Goal: Contribute content

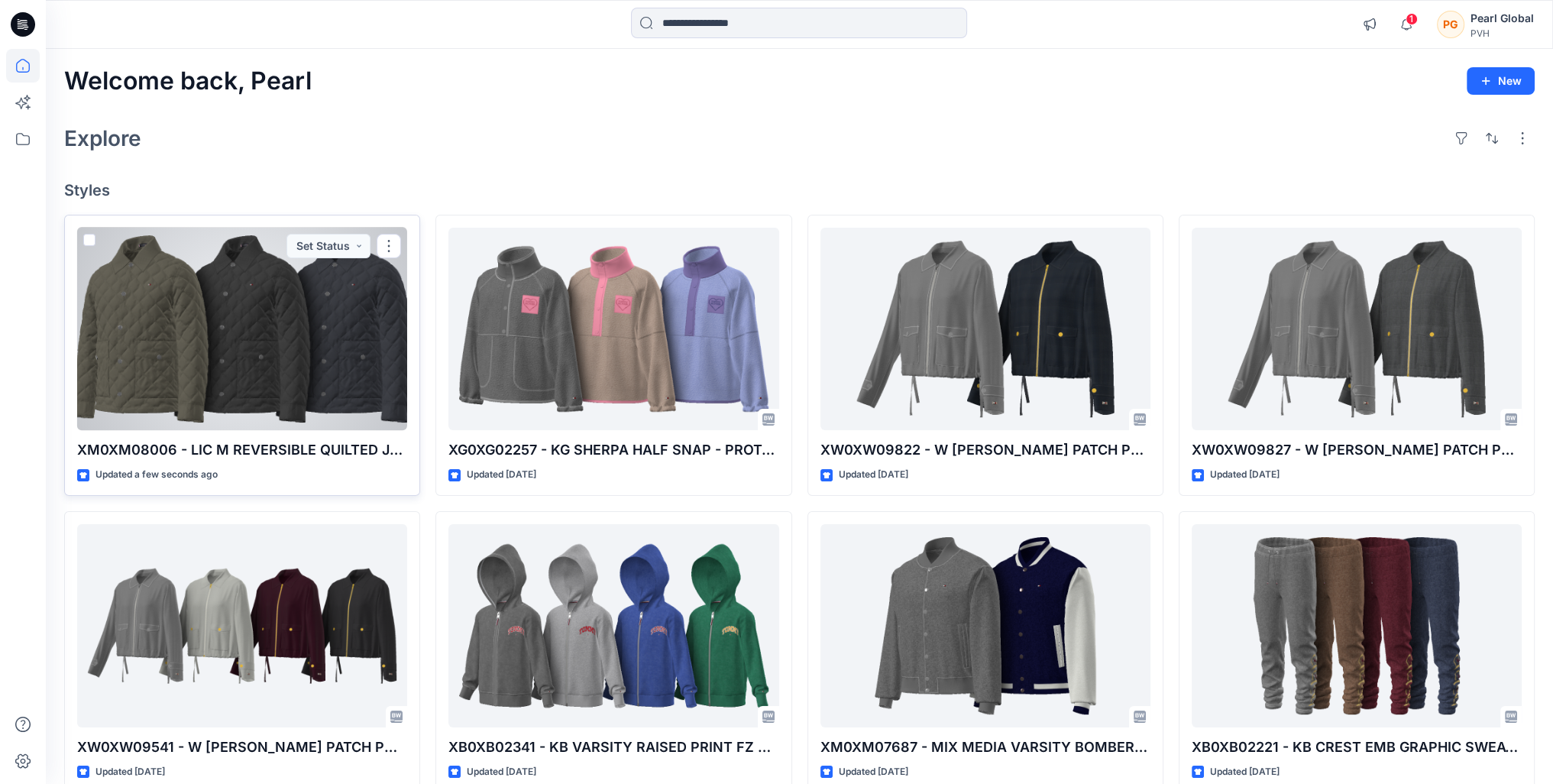
click at [278, 338] on div at bounding box center [242, 329] width 330 height 204
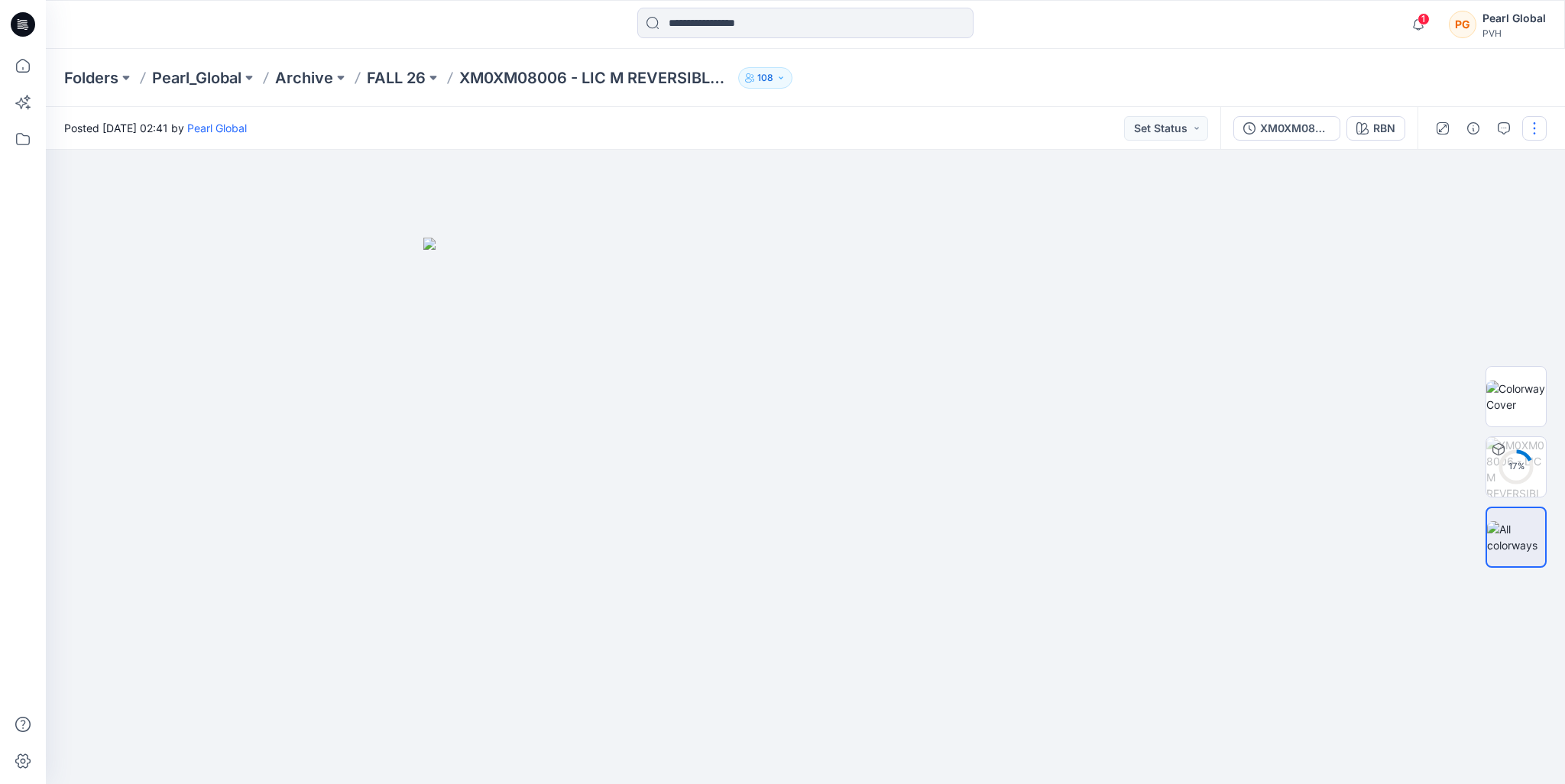
click at [1532, 132] on button "button" at bounding box center [1534, 128] width 24 height 24
click at [1443, 210] on p "Edit" at bounding box center [1437, 206] width 19 height 16
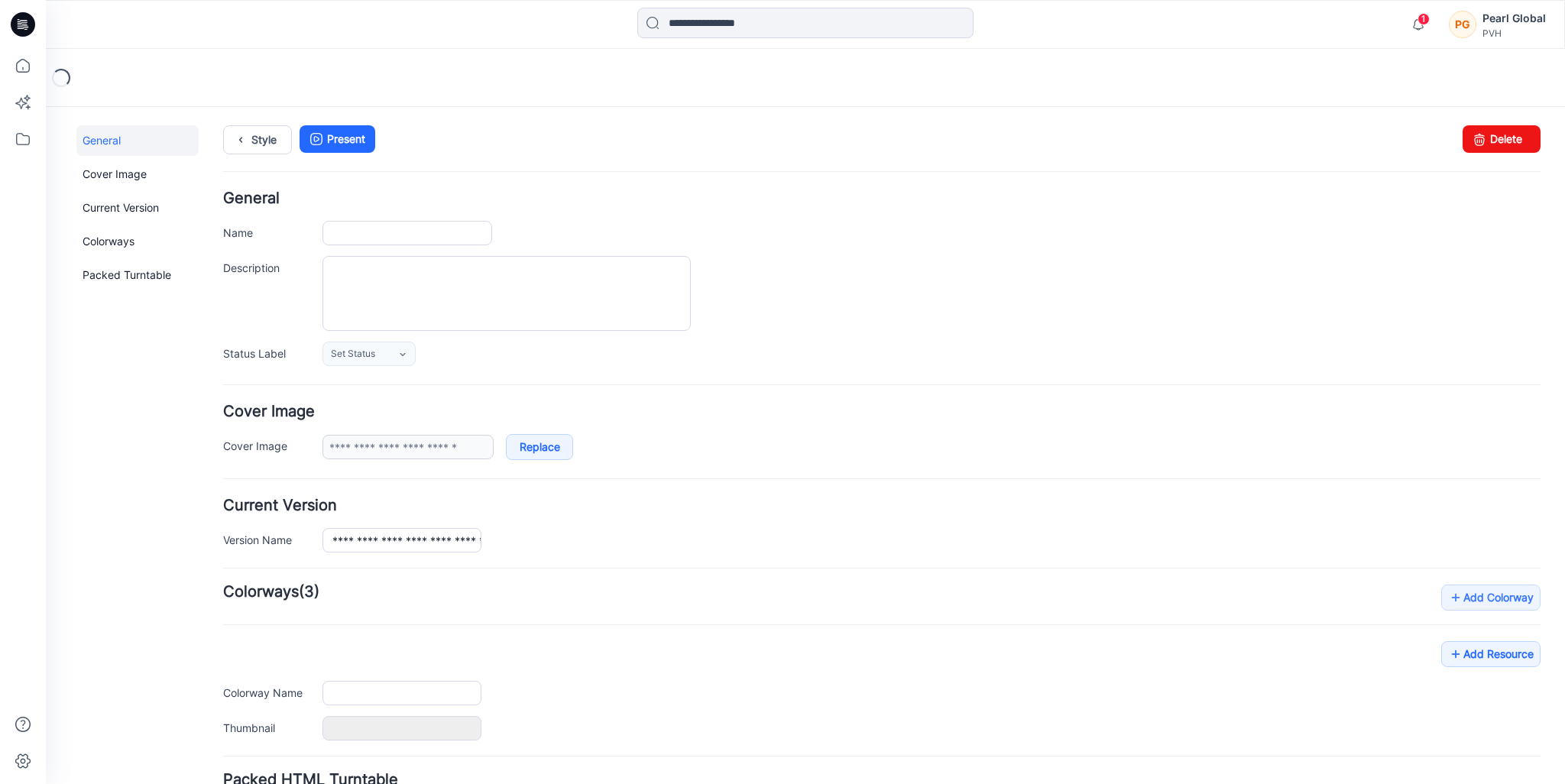
type input "**********"
type input "***"
type input "**********"
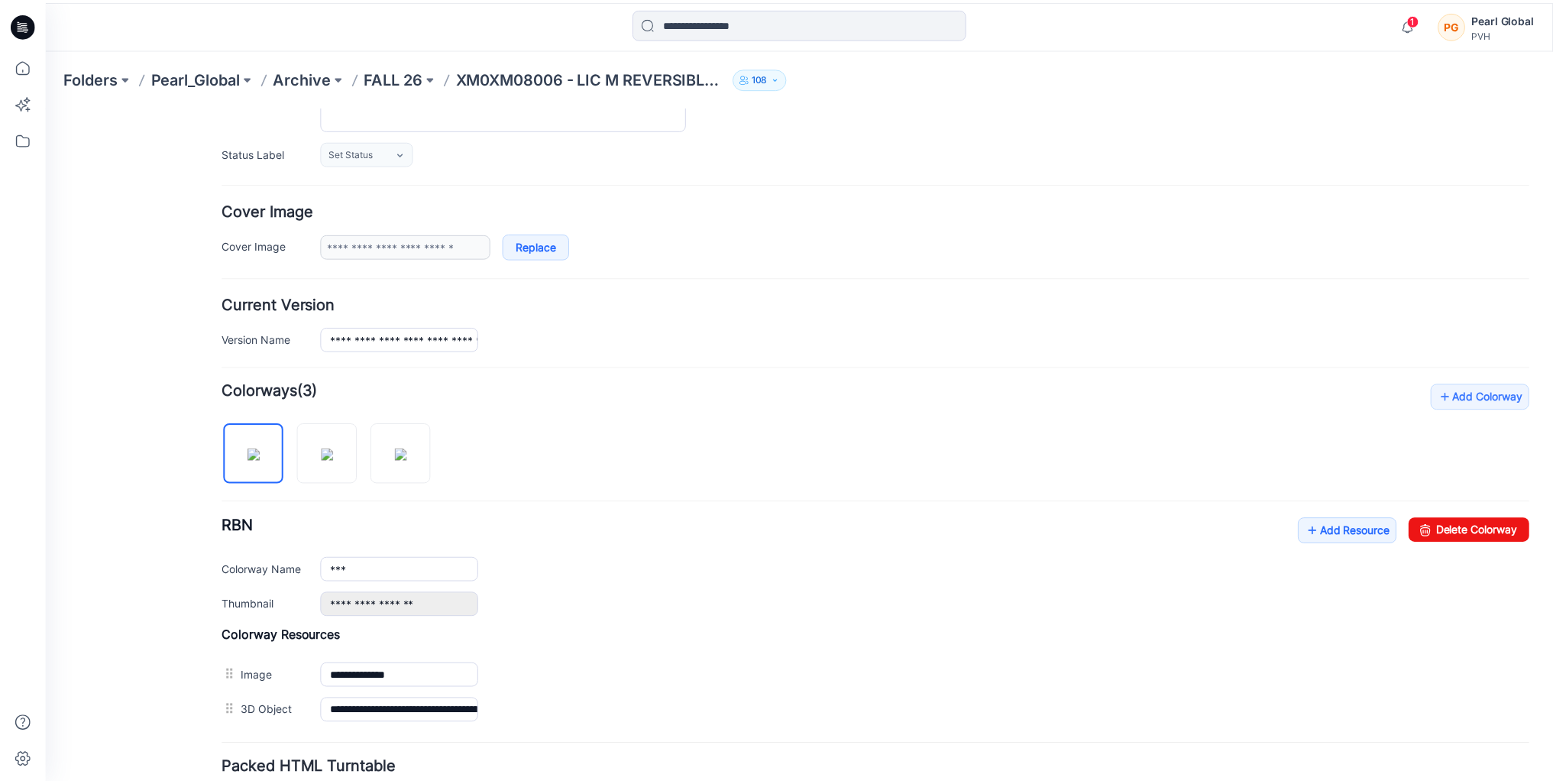
scroll to position [318, 0]
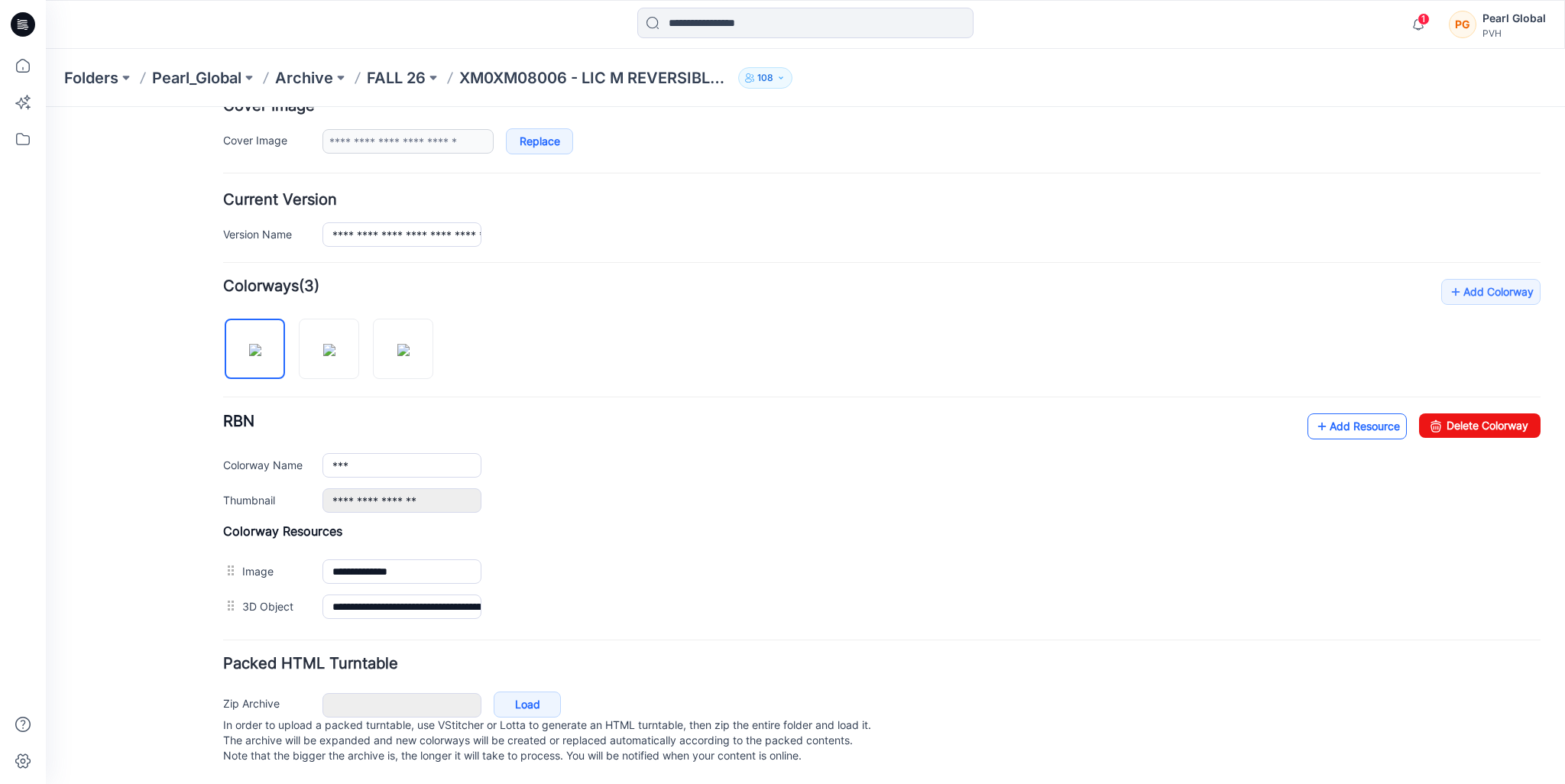
click at [1361, 416] on link "Add Resource" at bounding box center [1357, 426] width 100 height 26
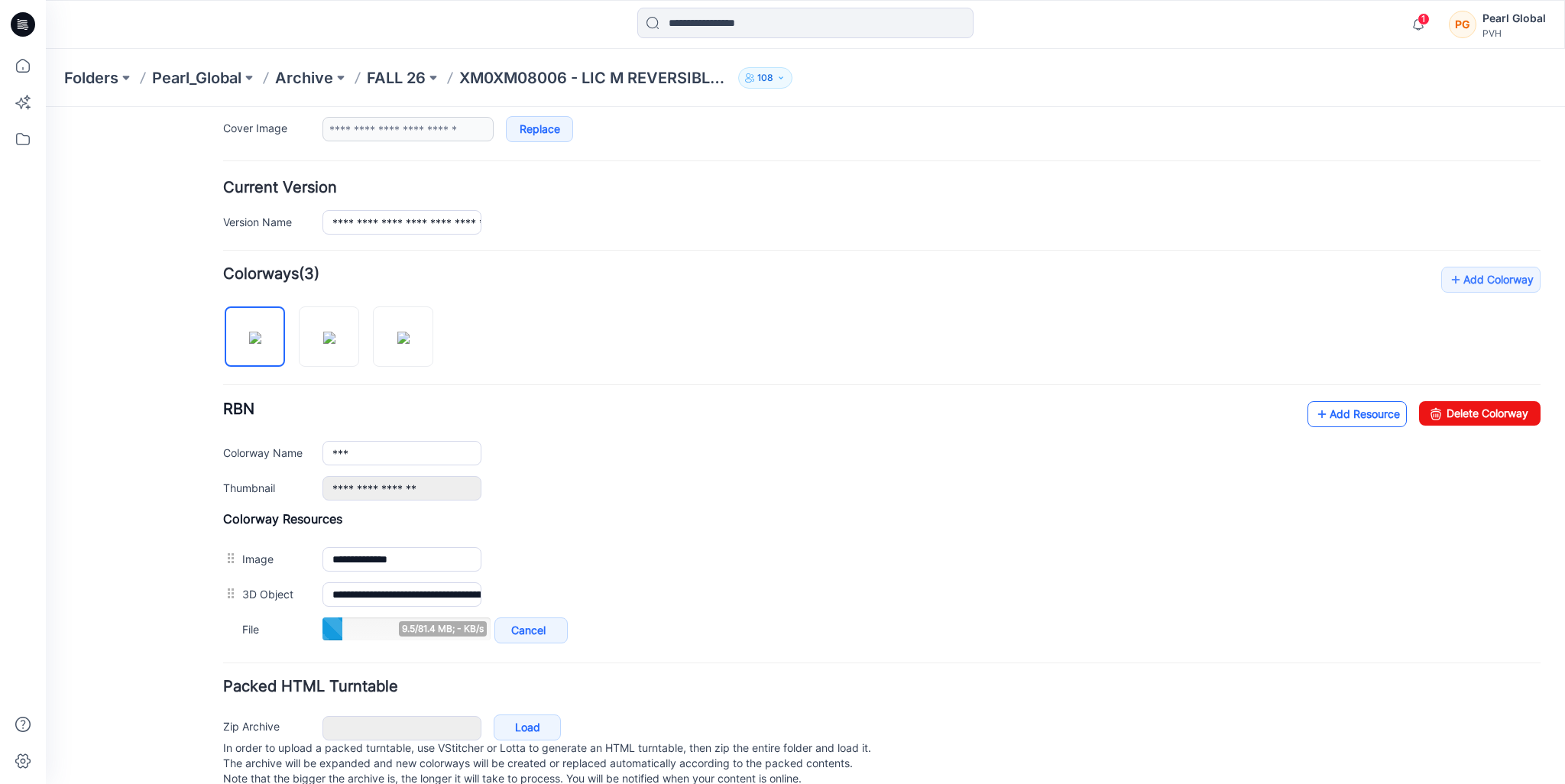
click at [1324, 414] on link "Add Resource" at bounding box center [1357, 414] width 100 height 26
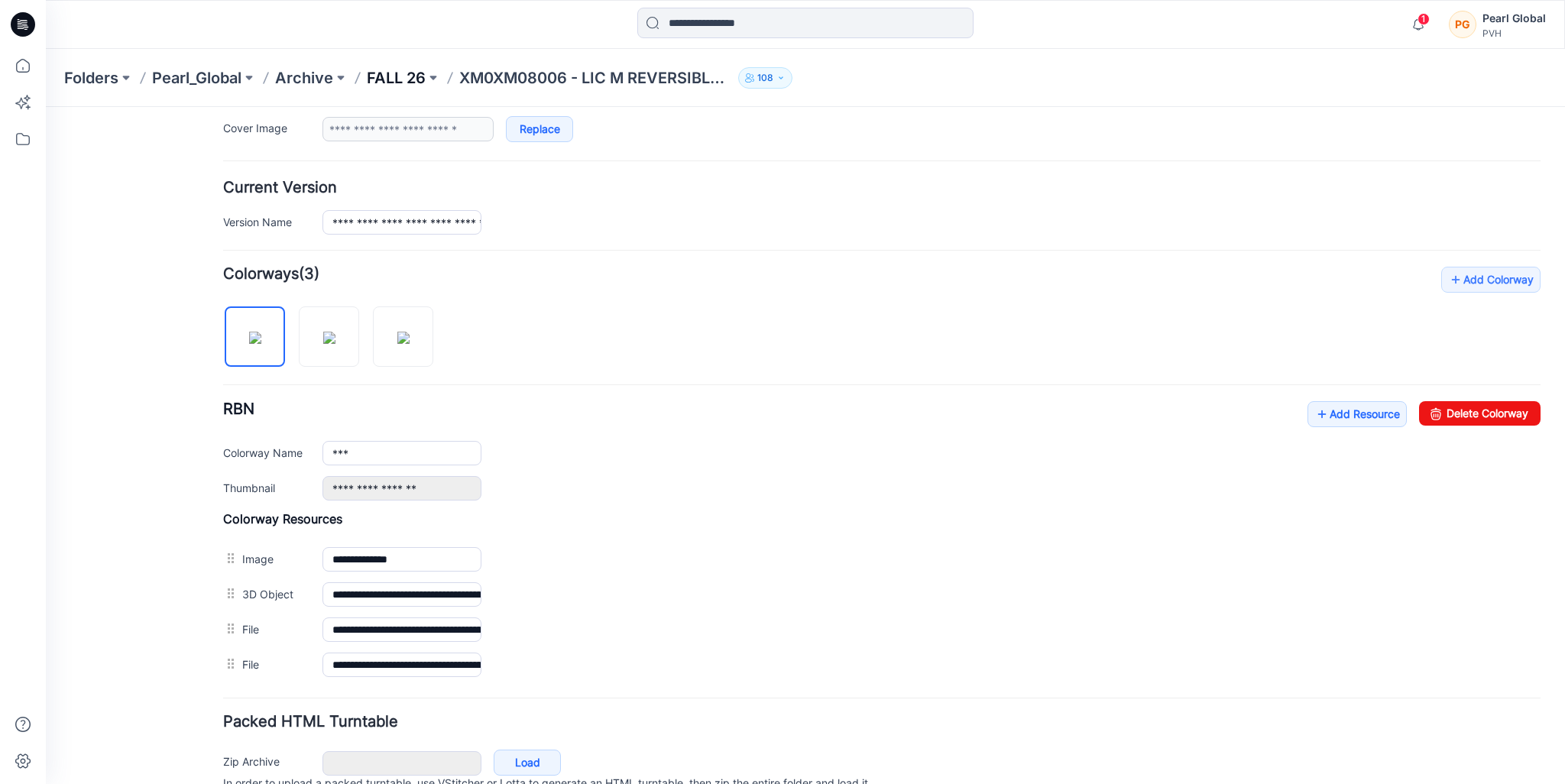
click at [410, 74] on p "FALL 26" at bounding box center [396, 77] width 58 height 21
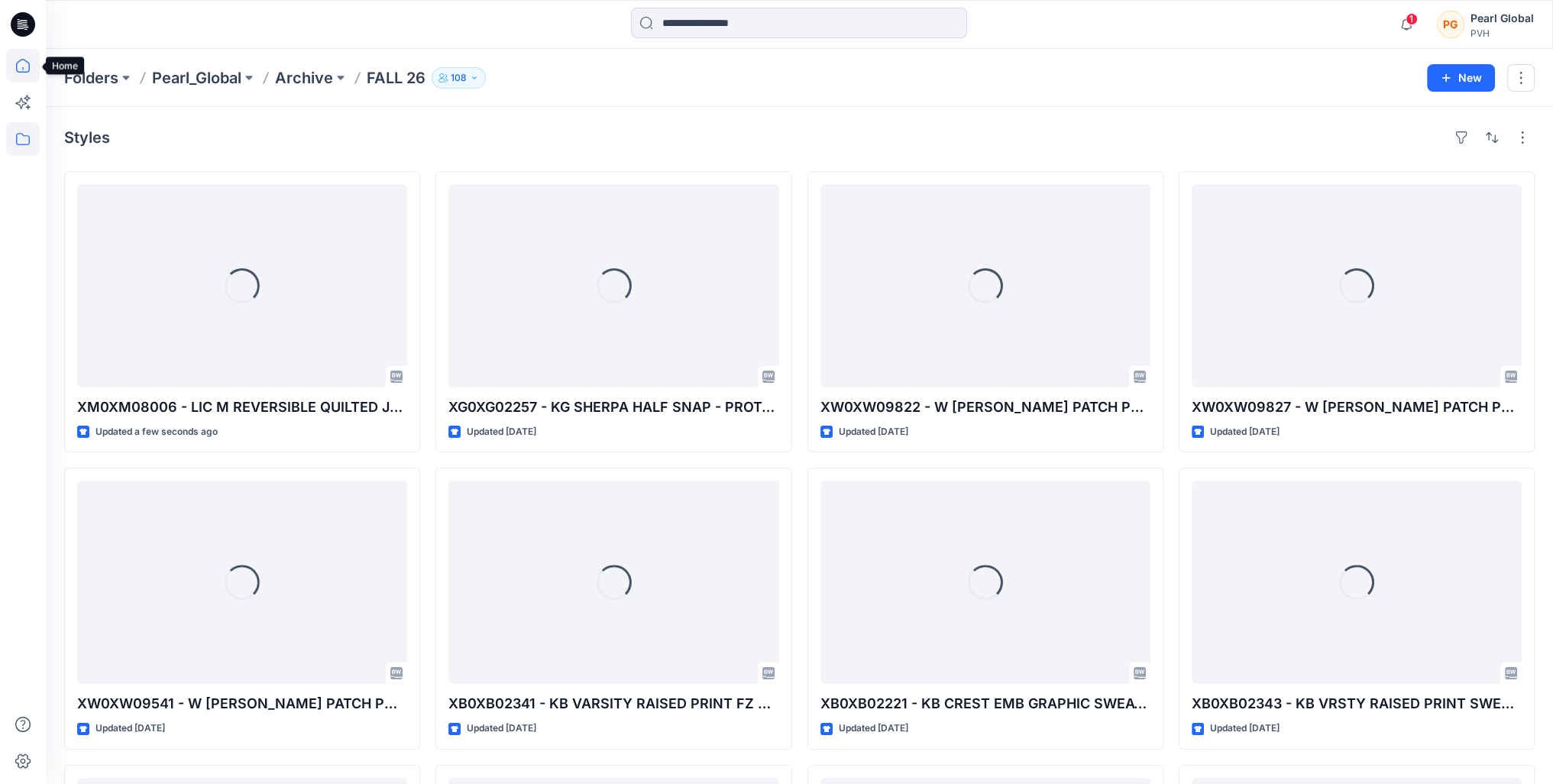
click at [23, 67] on icon at bounding box center [22, 69] width 1 height 3
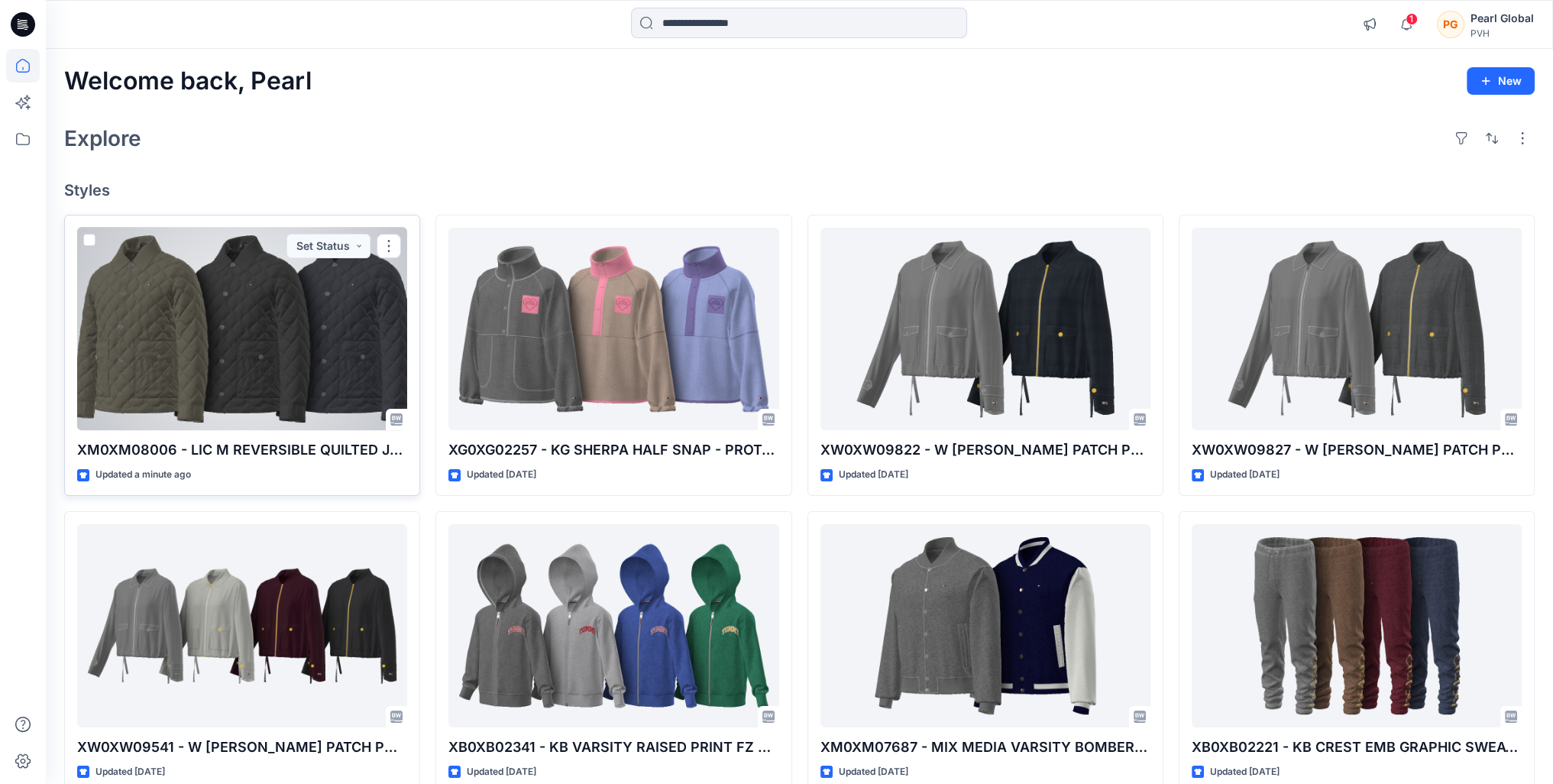
click at [278, 359] on div at bounding box center [242, 329] width 330 height 204
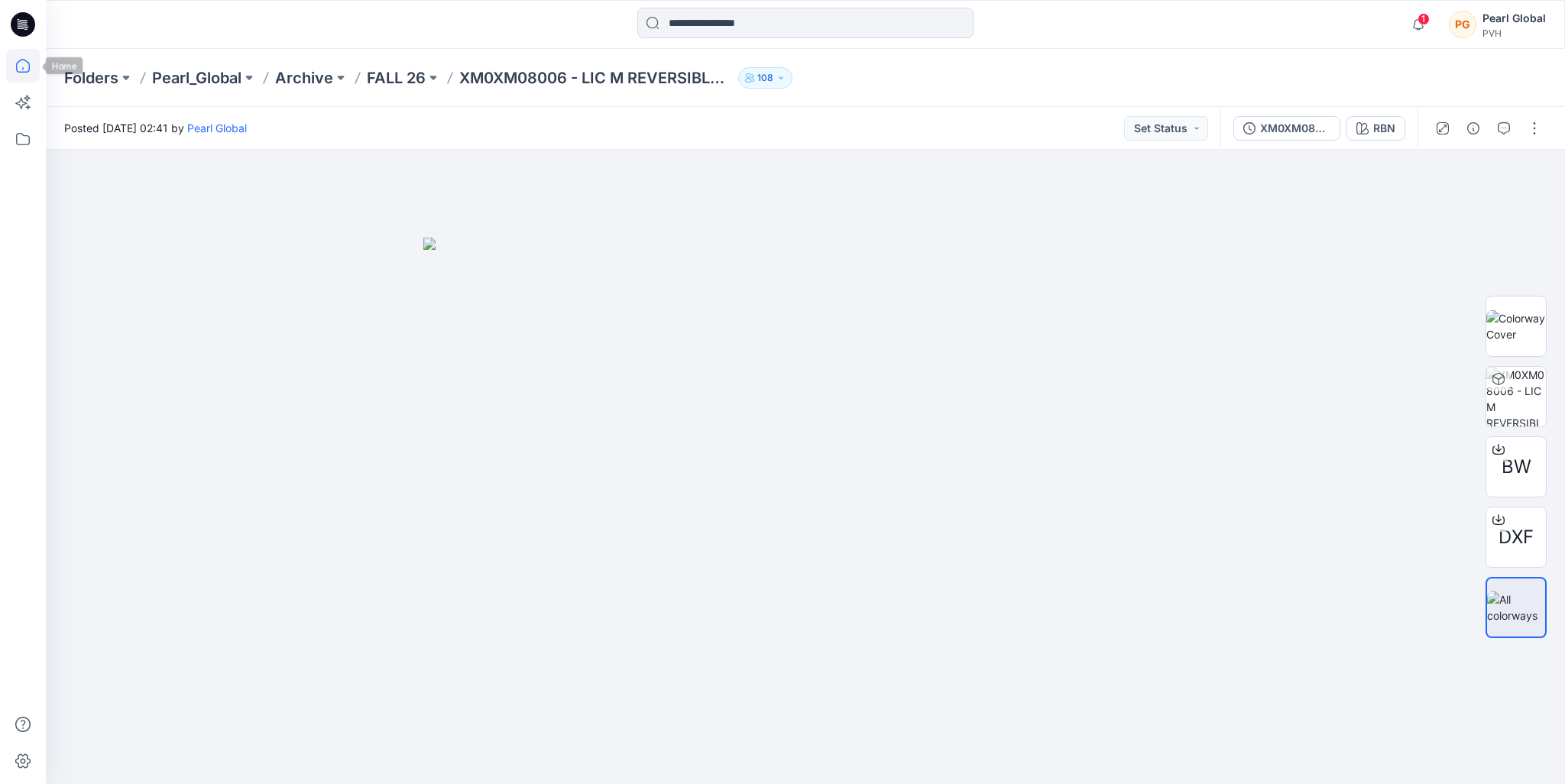
click at [19, 76] on icon at bounding box center [22, 65] width 33 height 33
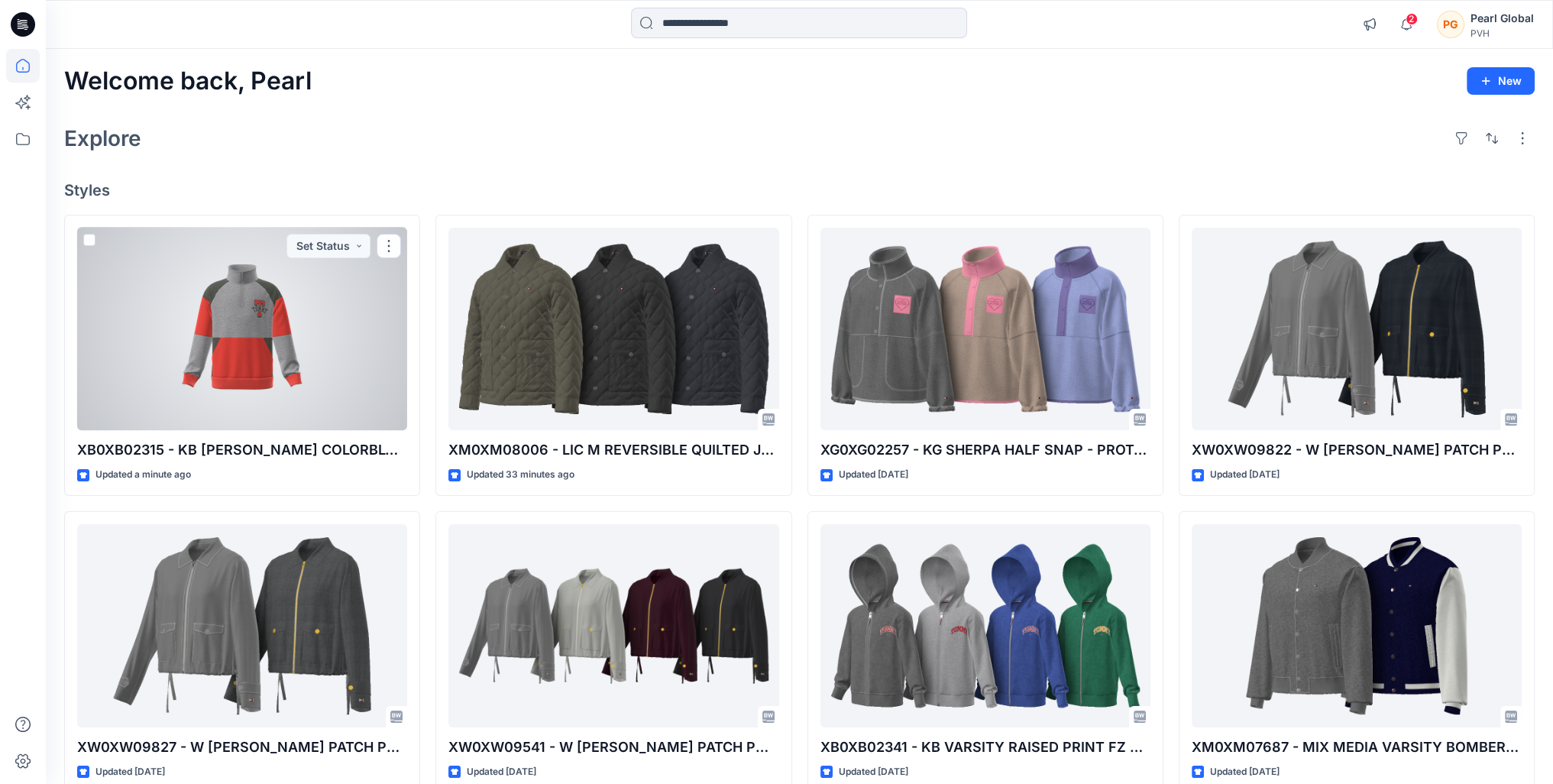
click at [269, 310] on div at bounding box center [242, 329] width 330 height 204
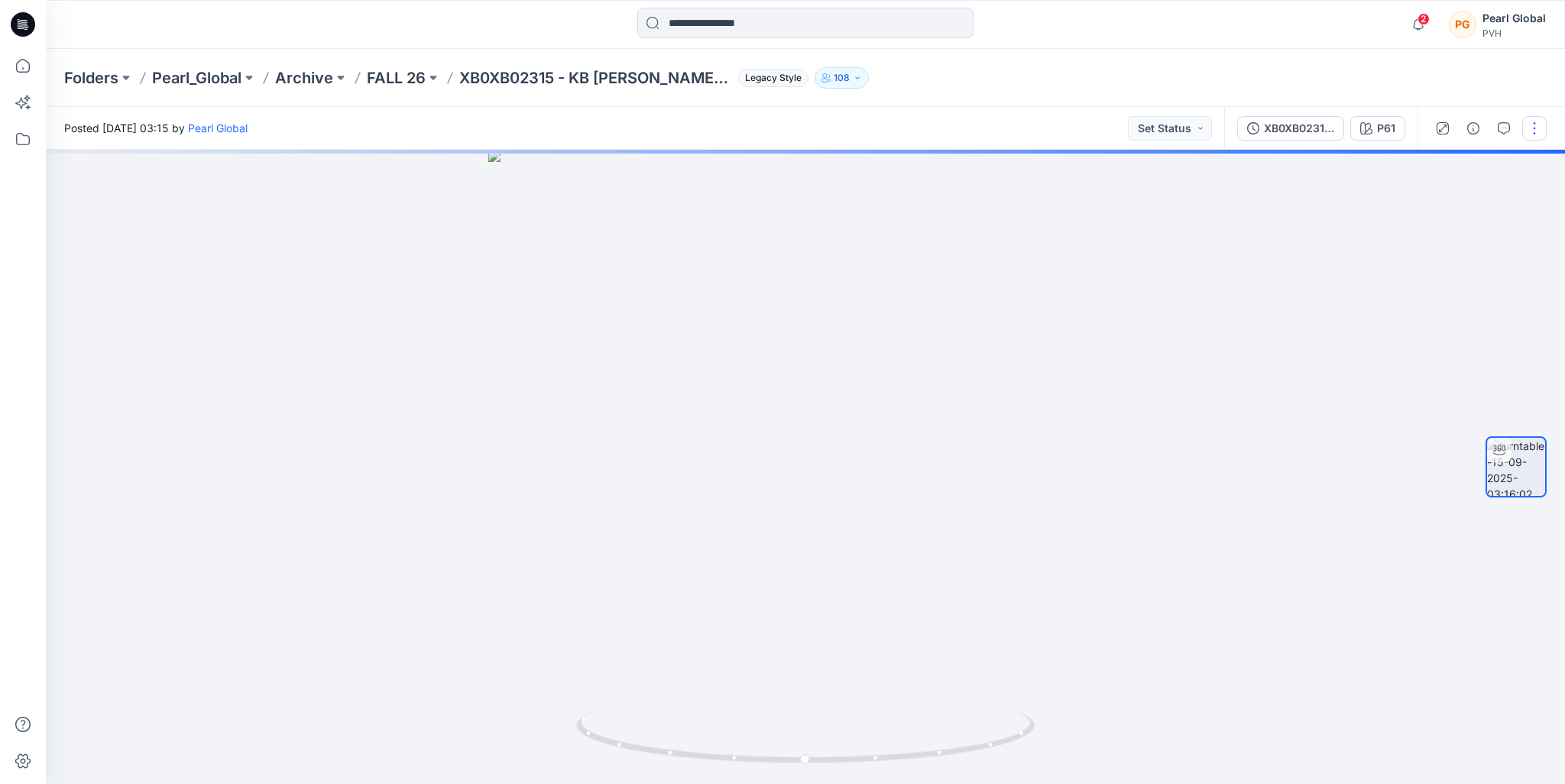
click at [1538, 120] on button "button" at bounding box center [1534, 128] width 24 height 24
click at [1478, 166] on button "Edit" at bounding box center [1471, 163] width 141 height 28
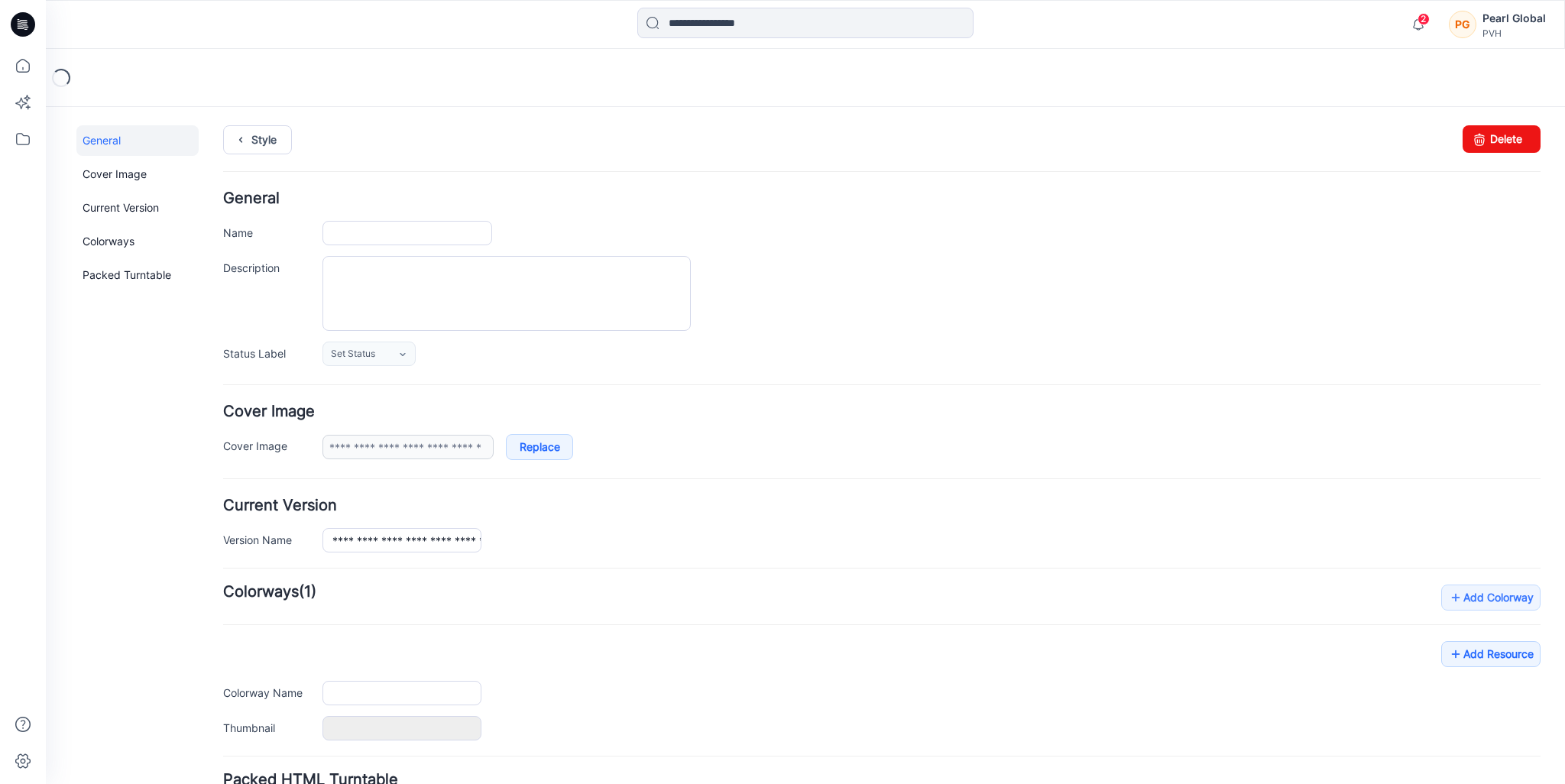
type input "**********"
type input "***"
type input "**********"
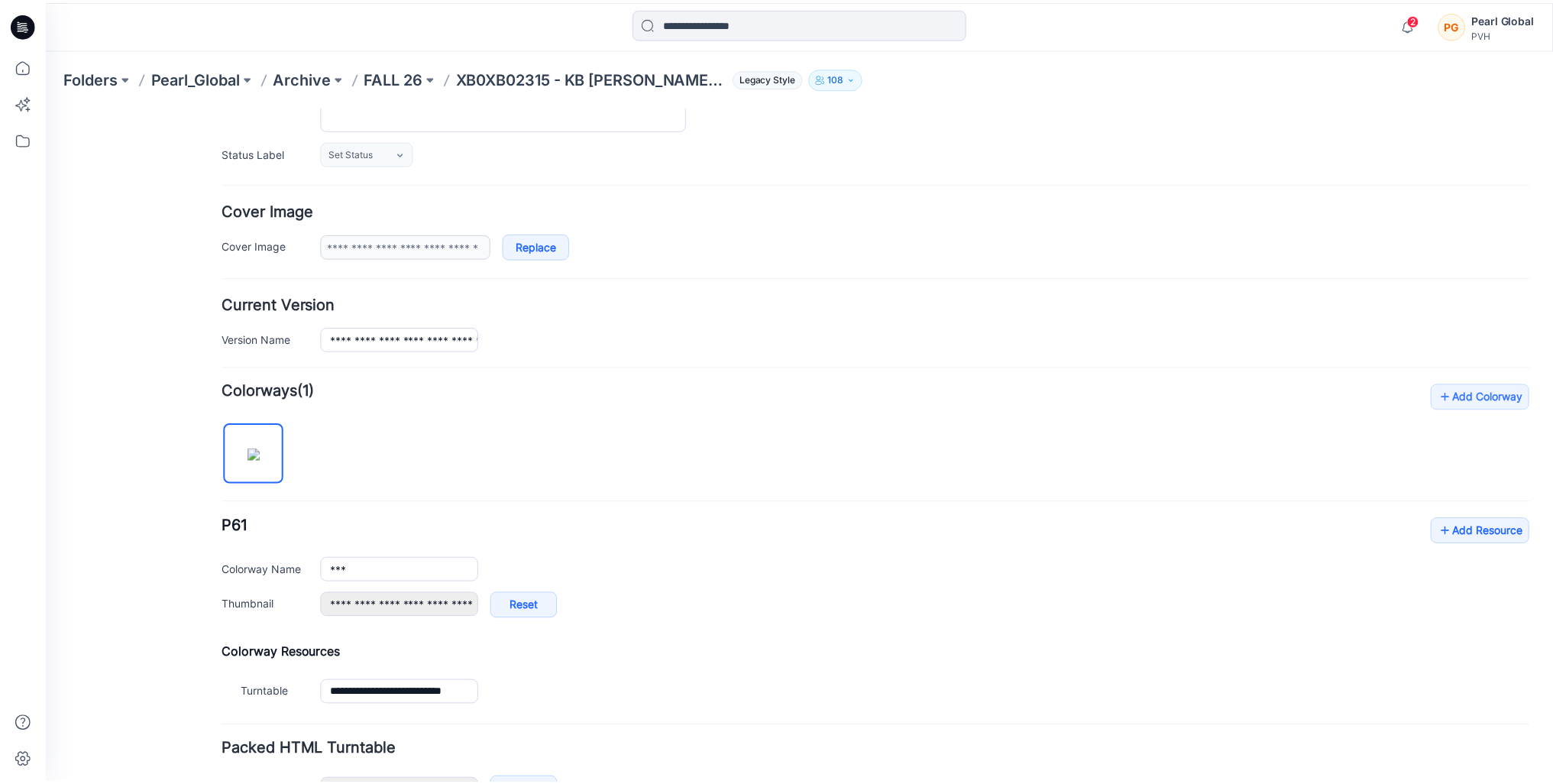
scroll to position [300, 0]
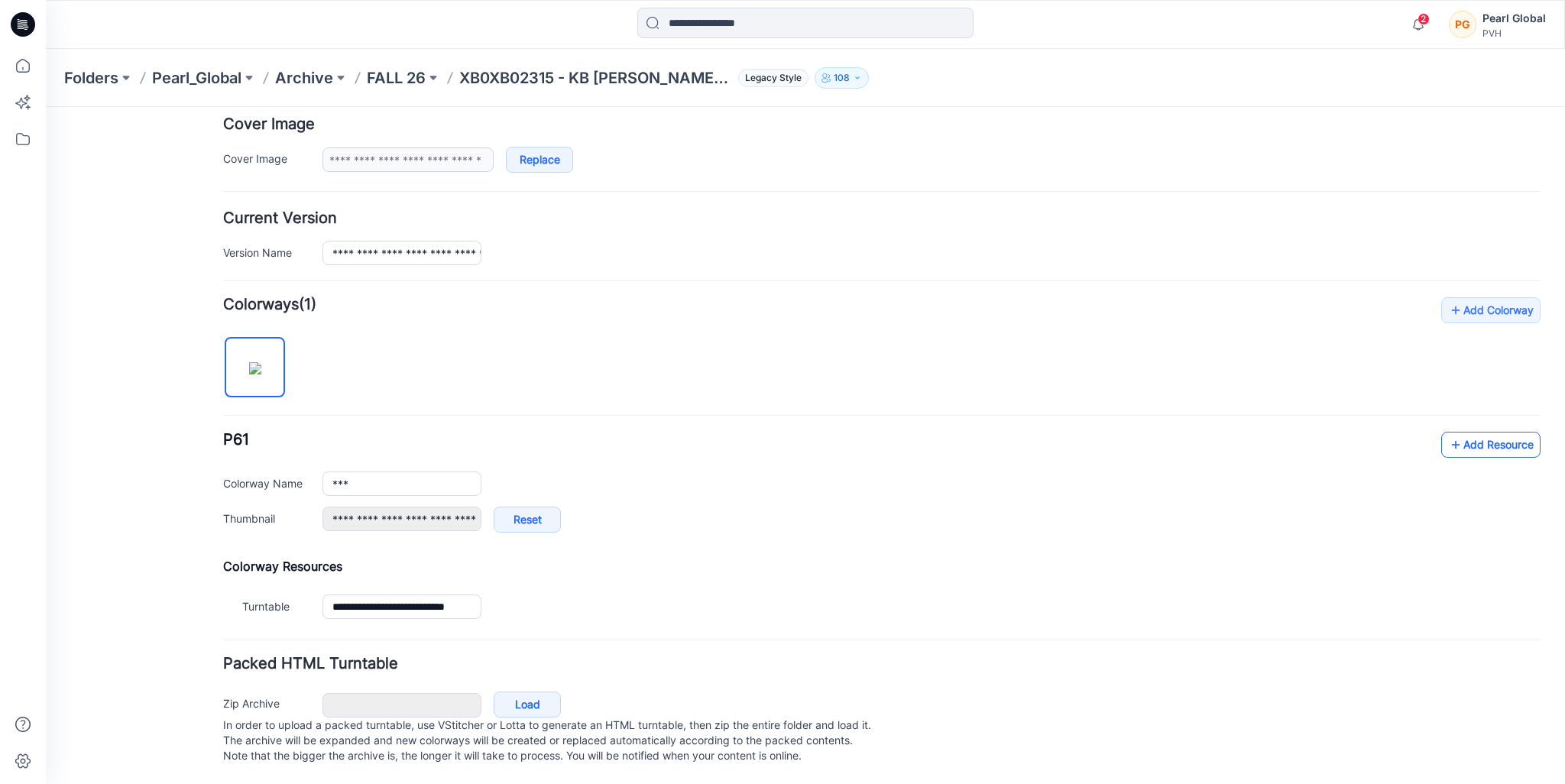
click at [1456, 432] on link "Add Resource" at bounding box center [1491, 445] width 100 height 26
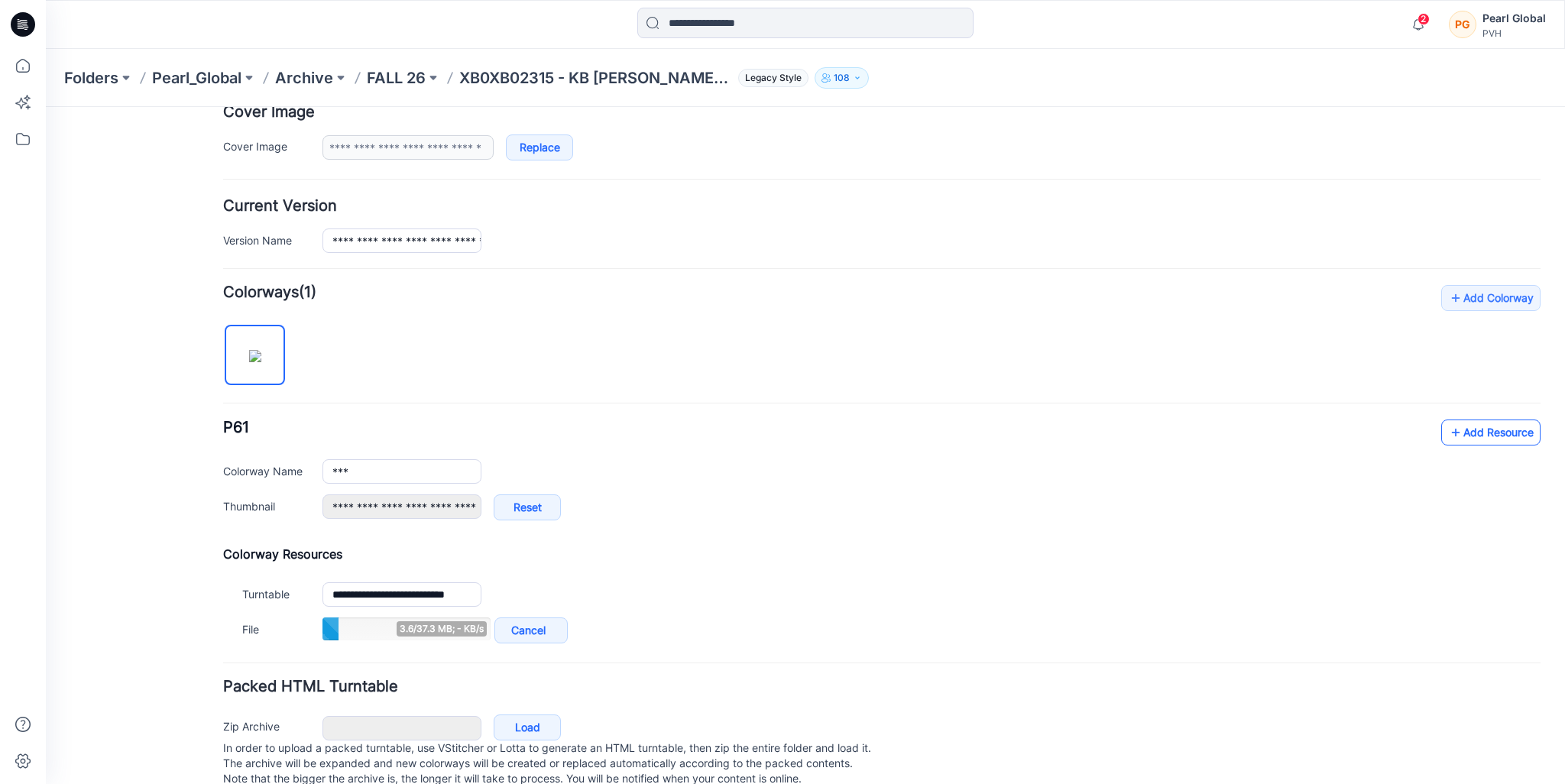
click at [1448, 427] on icon at bounding box center [1456, 432] width 15 height 24
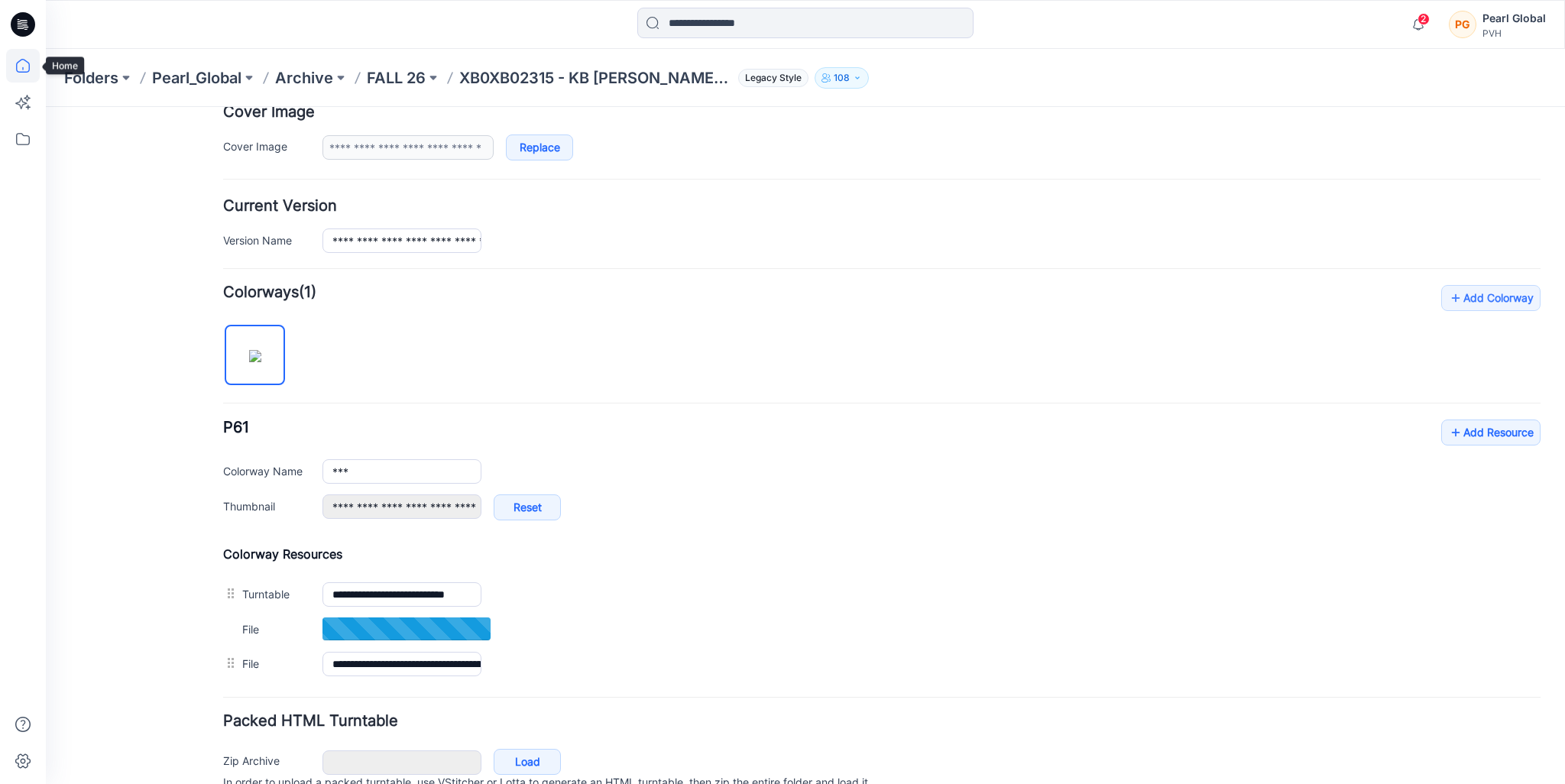
click at [16, 69] on icon at bounding box center [23, 65] width 14 height 14
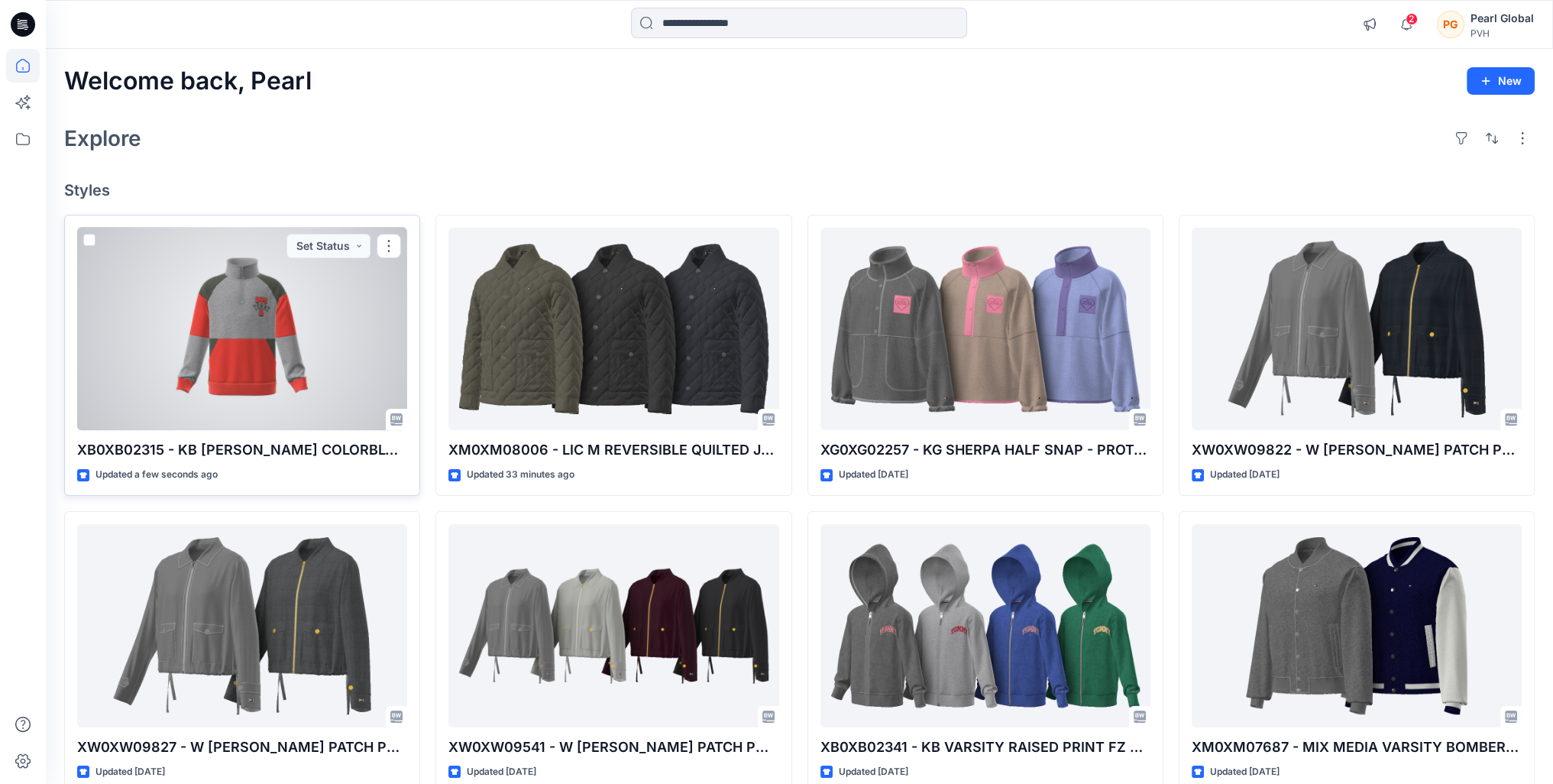
click at [300, 377] on div at bounding box center [242, 329] width 330 height 204
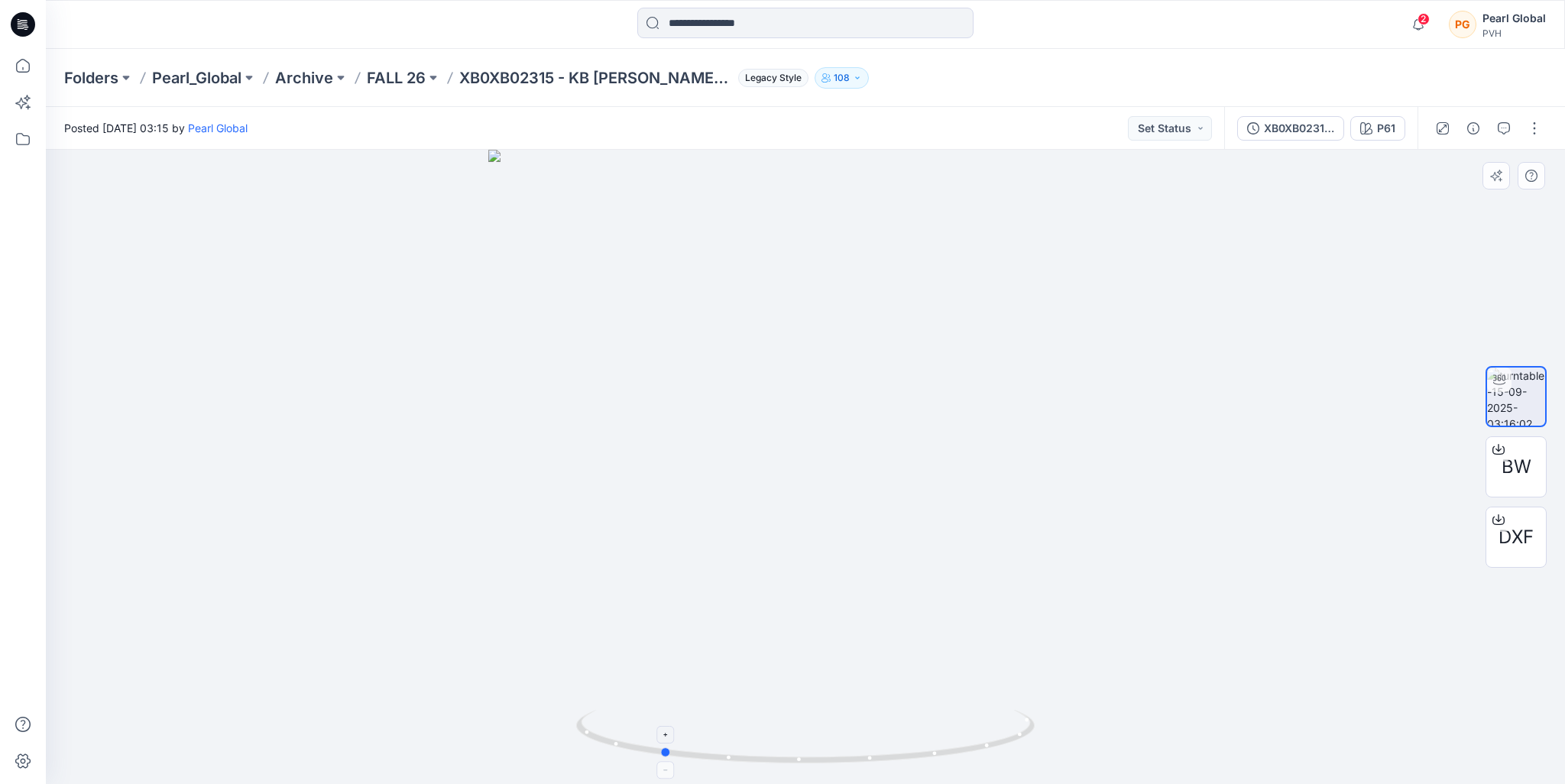
drag, startPoint x: 962, startPoint y: 750, endPoint x: 844, endPoint y: 744, distance: 118.2
click at [844, 744] on icon at bounding box center [807, 738] width 462 height 58
drag, startPoint x: 779, startPoint y: 270, endPoint x: 785, endPoint y: 410, distance: 140.1
click at [785, 418] on img at bounding box center [805, 433] width 993 height 702
drag, startPoint x: 717, startPoint y: 762, endPoint x: 870, endPoint y: 769, distance: 153.2
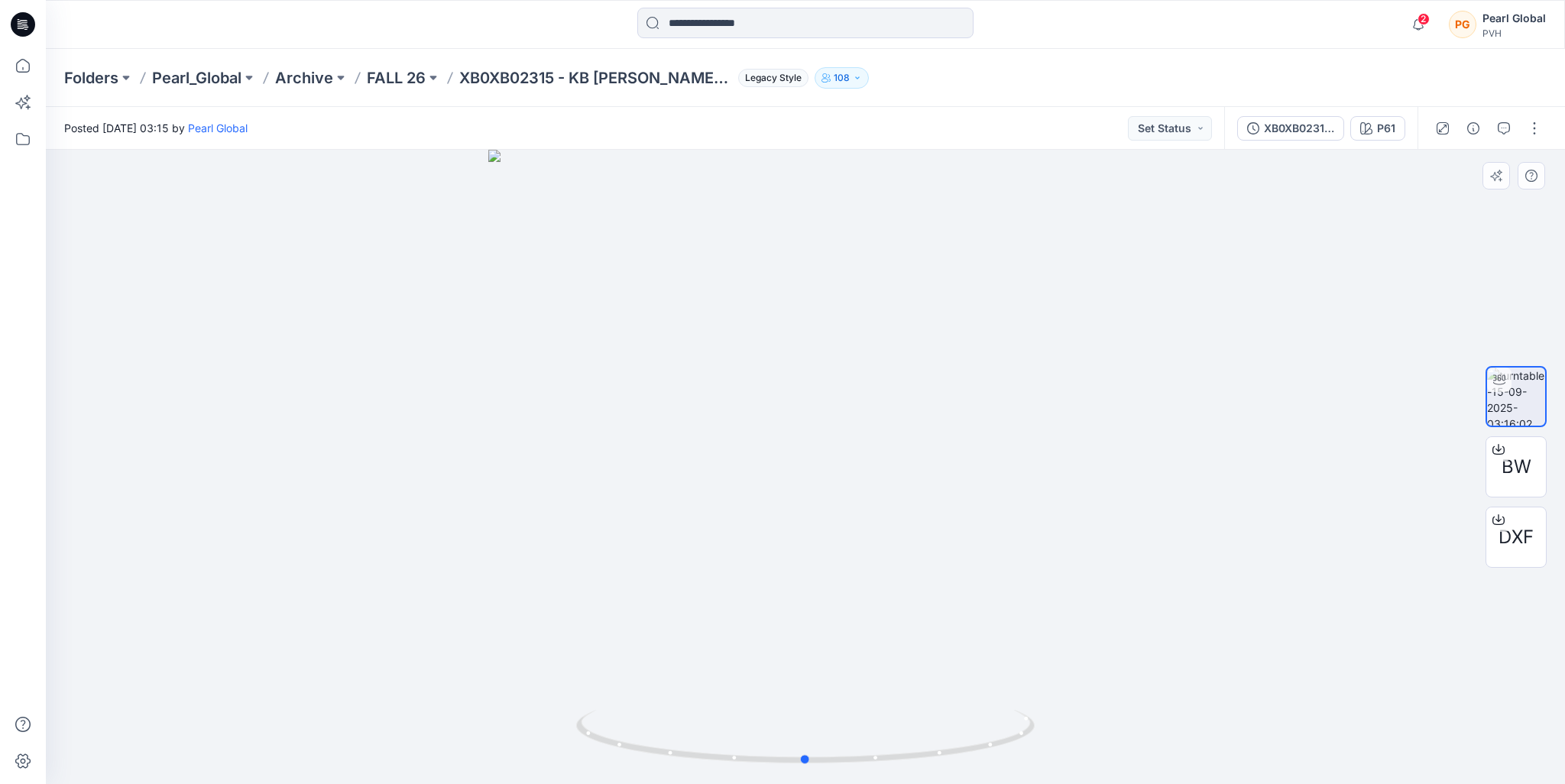
click at [870, 769] on div at bounding box center [805, 466] width 1519 height 634
drag, startPoint x: 860, startPoint y: 768, endPoint x: 784, endPoint y: 748, distance: 78.6
click at [804, 752] on div at bounding box center [805, 466] width 1519 height 634
drag, startPoint x: 806, startPoint y: 763, endPoint x: 1069, endPoint y: 723, distance: 266.0
click at [1069, 723] on div at bounding box center [805, 466] width 1519 height 634
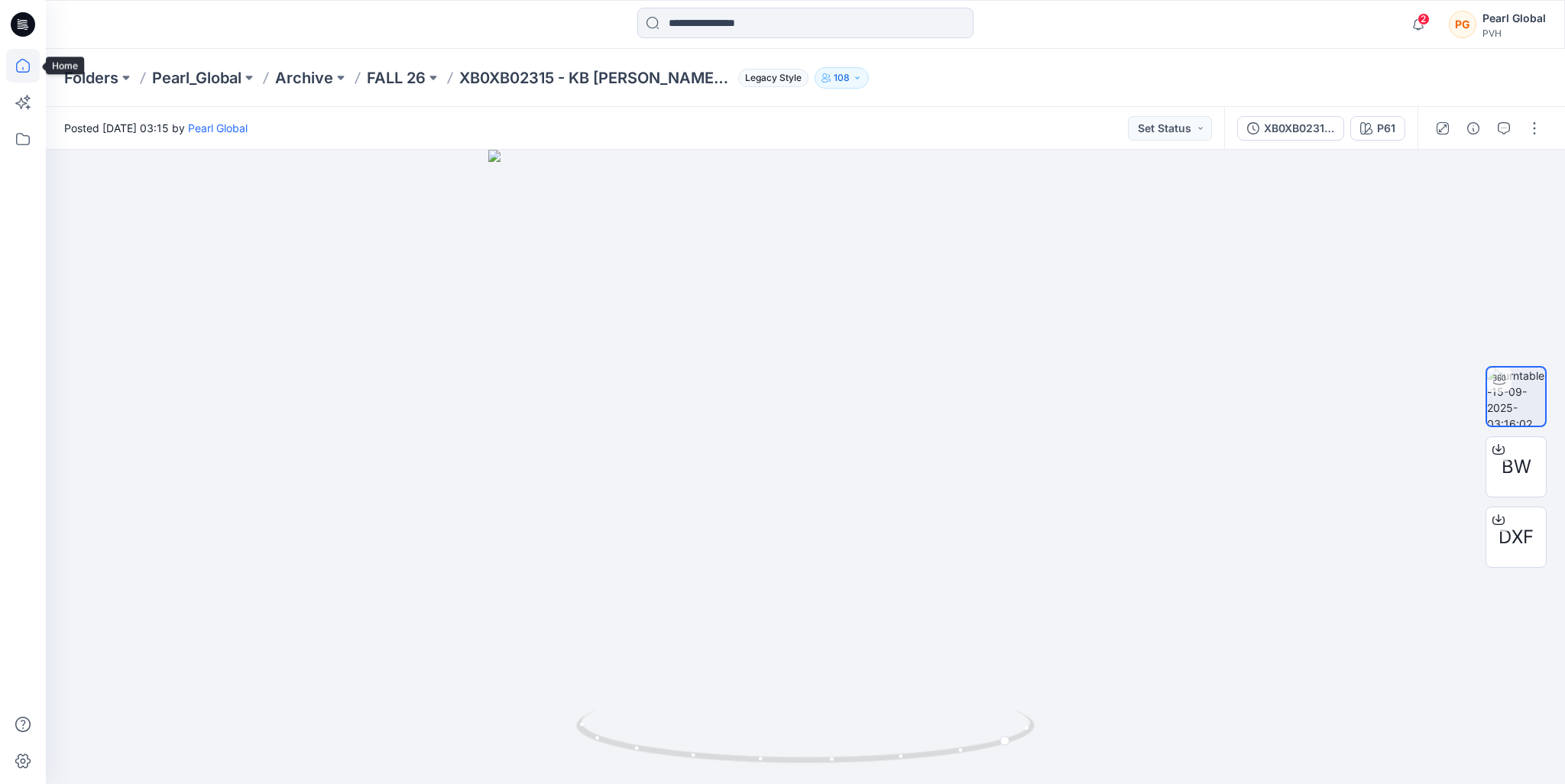
click at [24, 67] on icon at bounding box center [22, 65] width 33 height 33
